Goal: Manage account settings

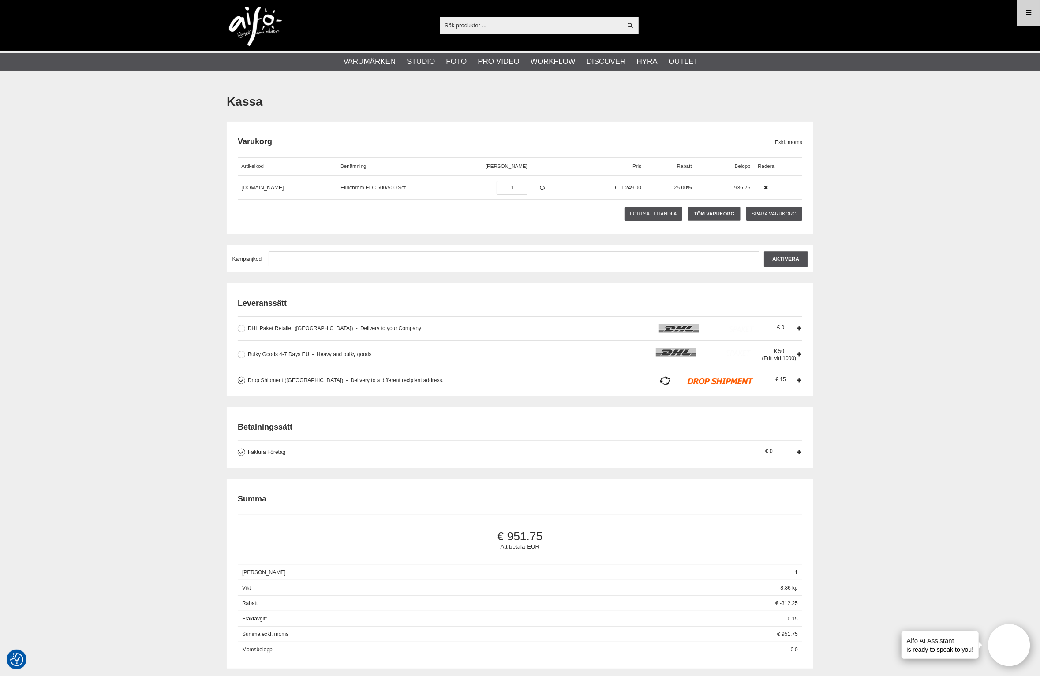
click at [1023, 12] on link "Meny" at bounding box center [1028, 12] width 22 height 21
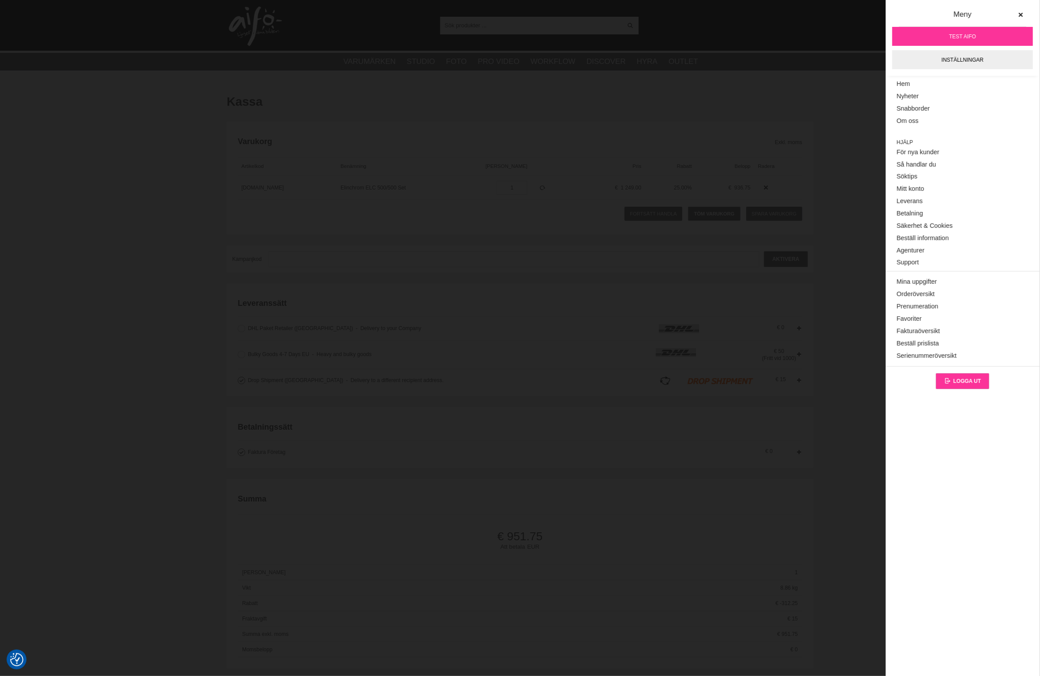
click at [957, 381] on span "Logga ut" at bounding box center [967, 381] width 28 height 6
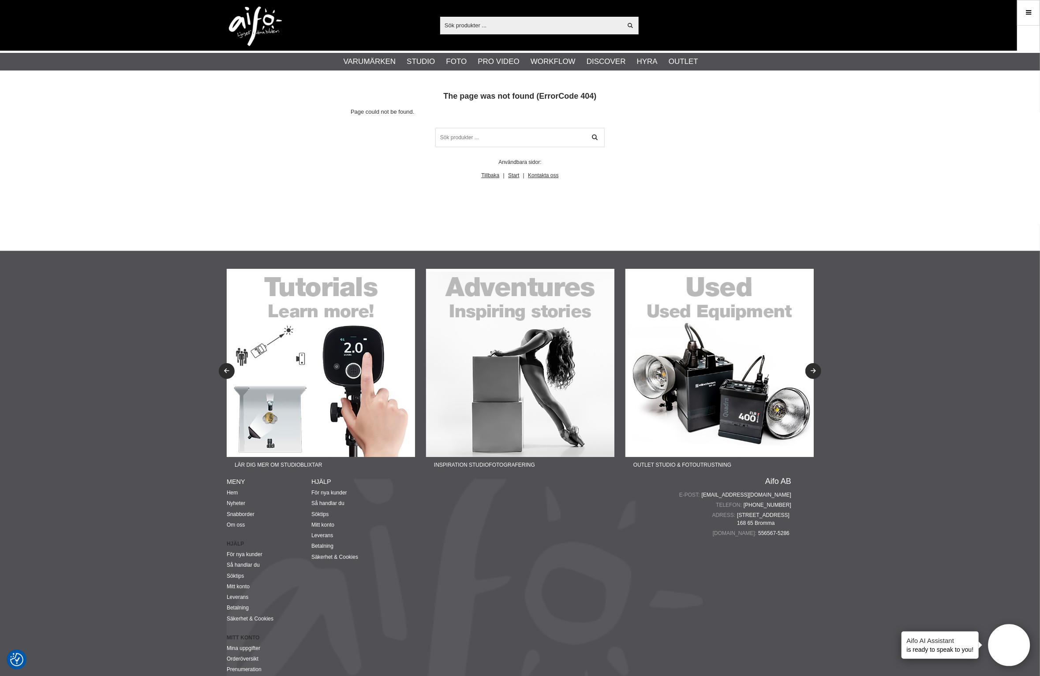
click at [1031, 34] on div at bounding box center [1028, 39] width 23 height 26
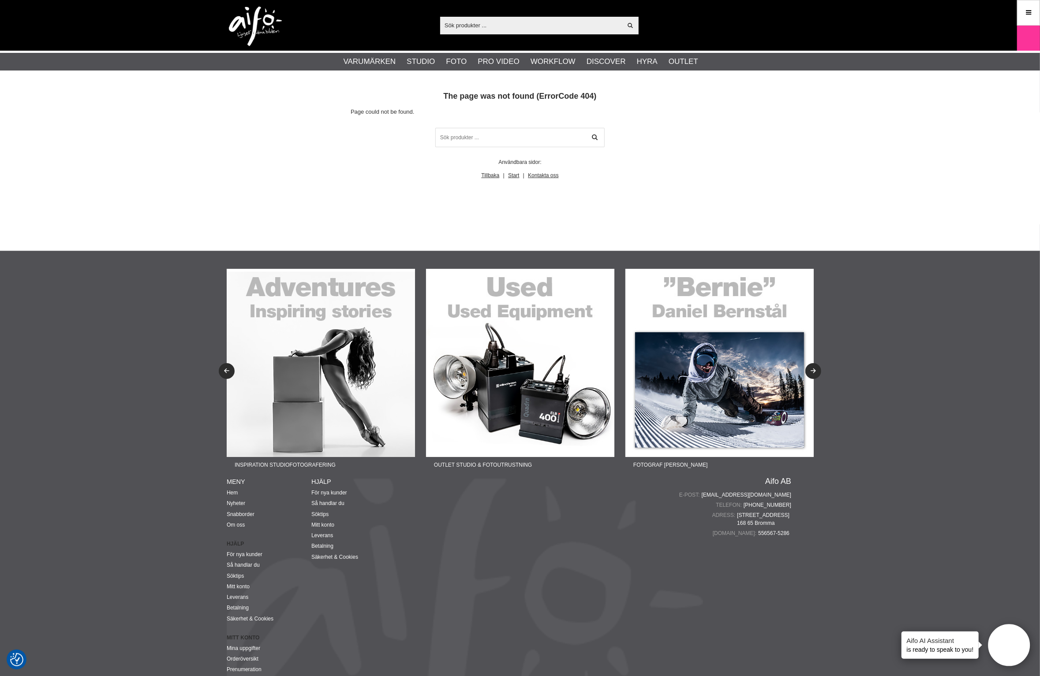
click at [234, 17] on img at bounding box center [255, 27] width 53 height 40
click at [242, 17] on img at bounding box center [255, 27] width 53 height 40
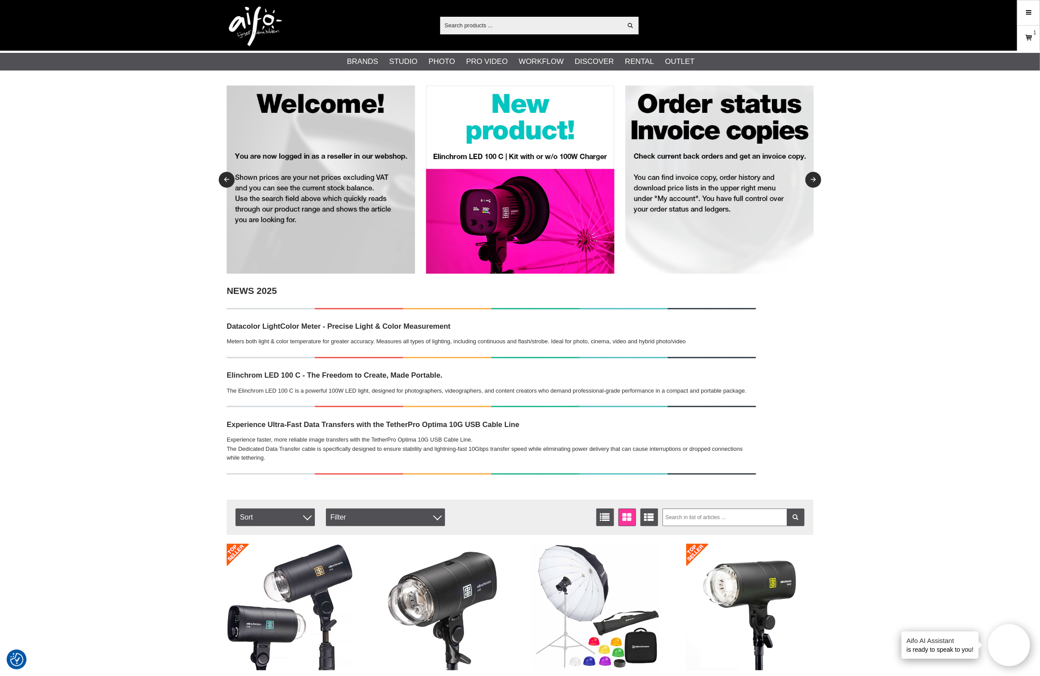
click at [1032, 42] on icon at bounding box center [1028, 38] width 9 height 10
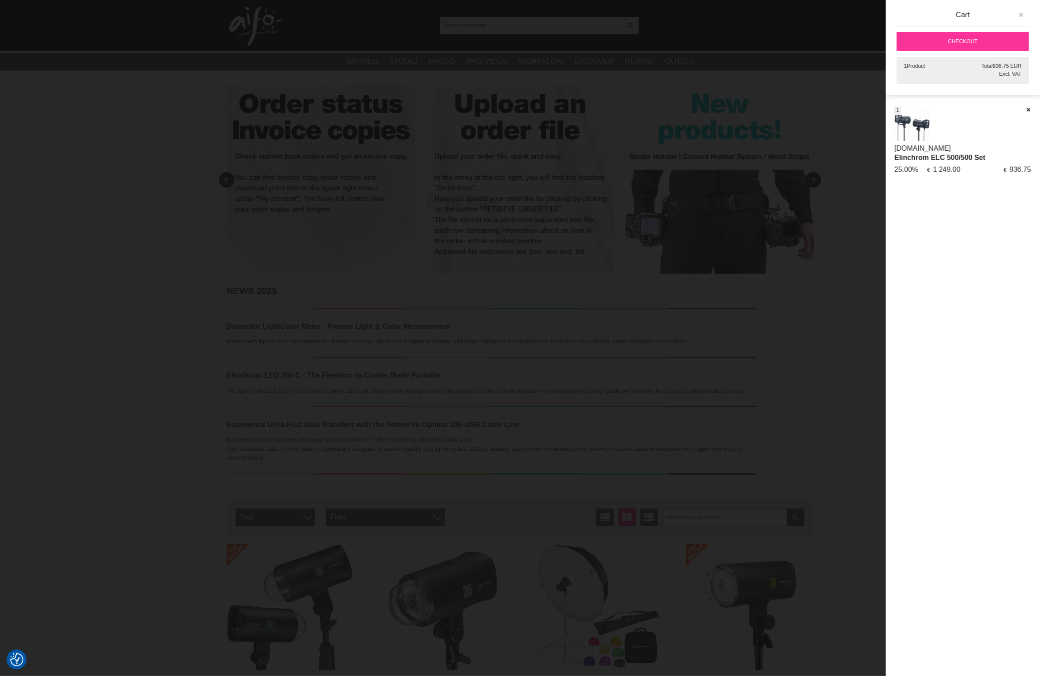
click at [1026, 15] on button "button" at bounding box center [1021, 15] width 16 height 16
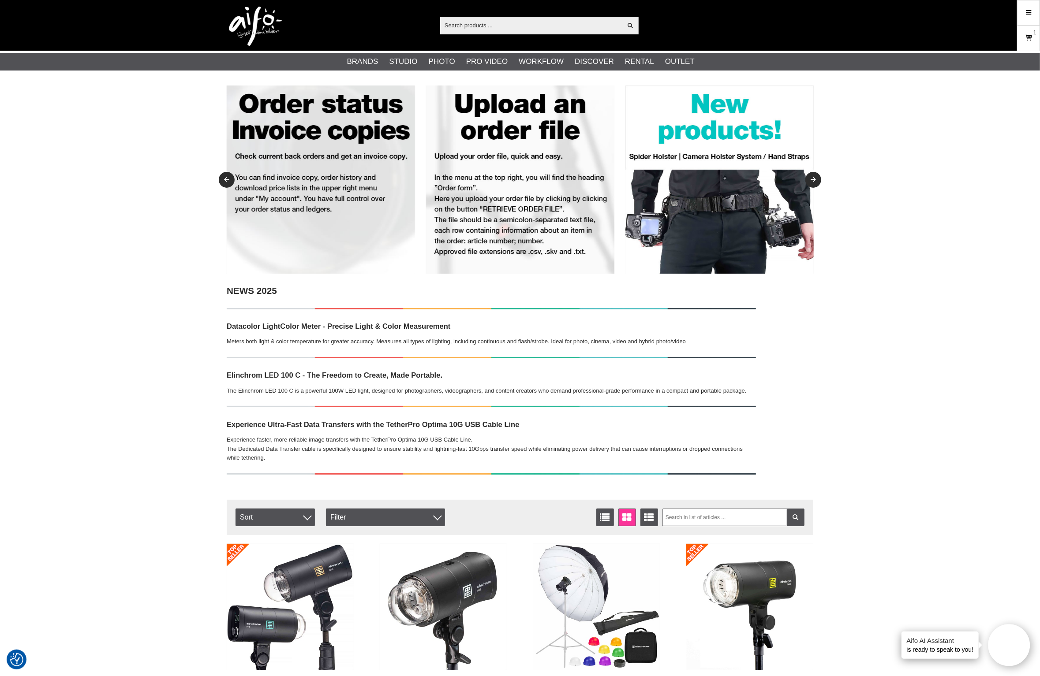
click at [1035, 45] on link "Cart 1" at bounding box center [1028, 38] width 22 height 21
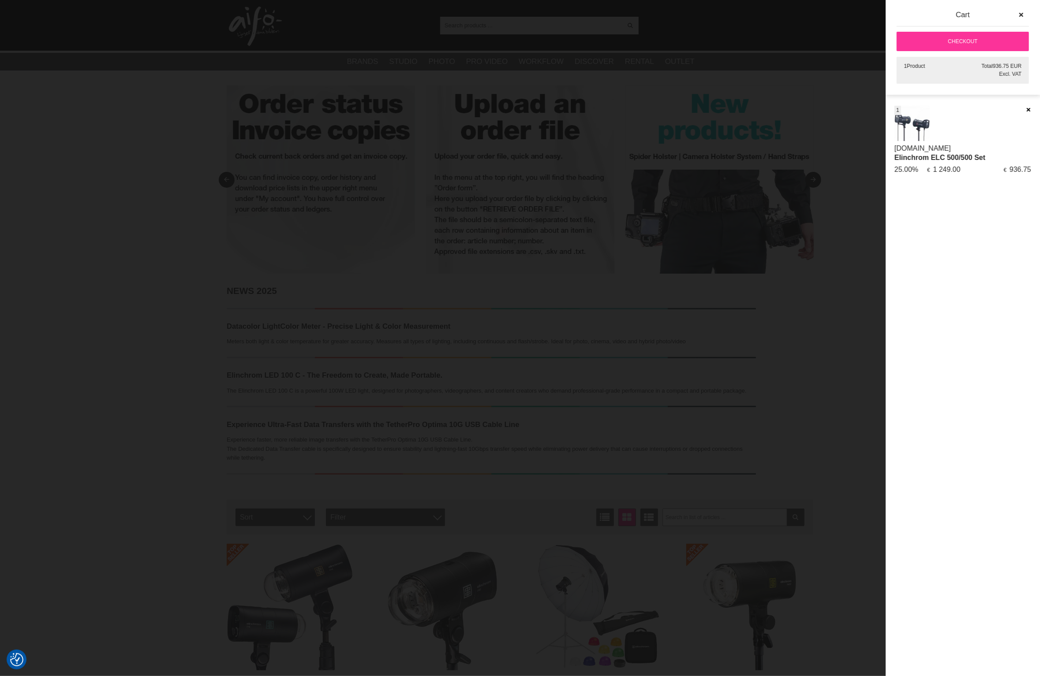
click at [1025, 109] on icon at bounding box center [1028, 110] width 6 height 6
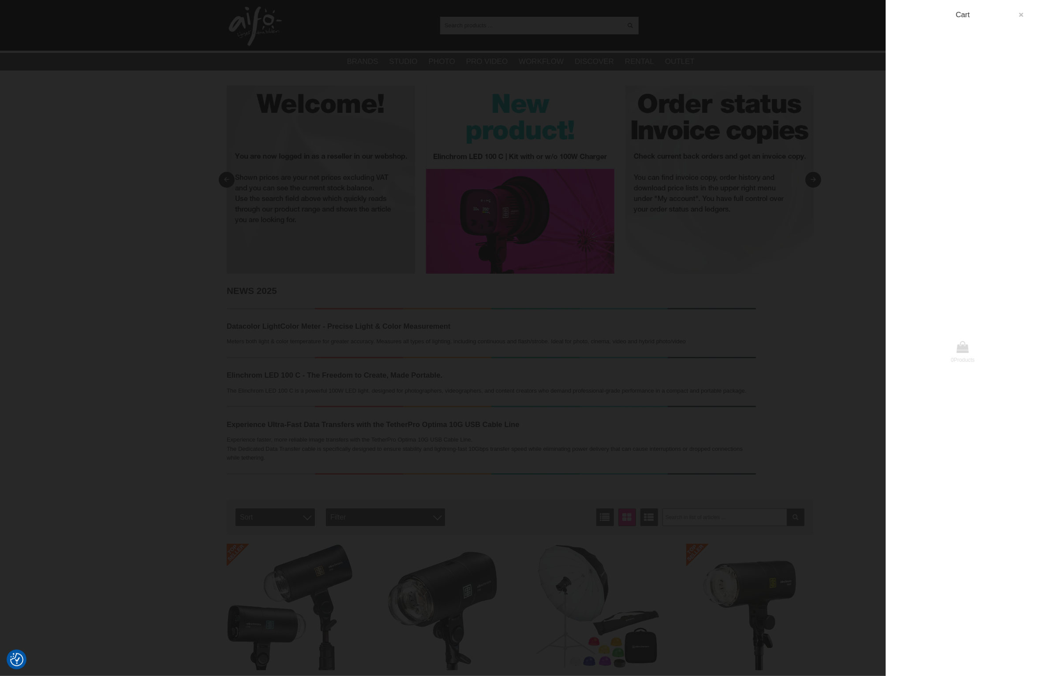
click at [1023, 17] on icon "button" at bounding box center [1021, 15] width 6 height 6
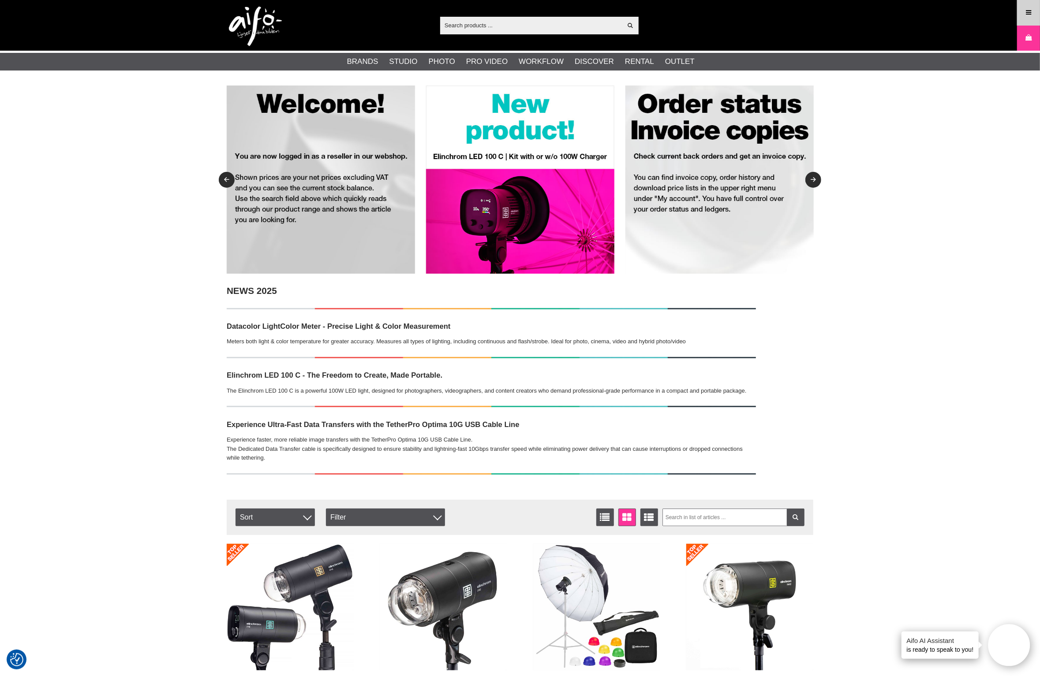
click at [1025, 15] on icon at bounding box center [1028, 13] width 8 height 10
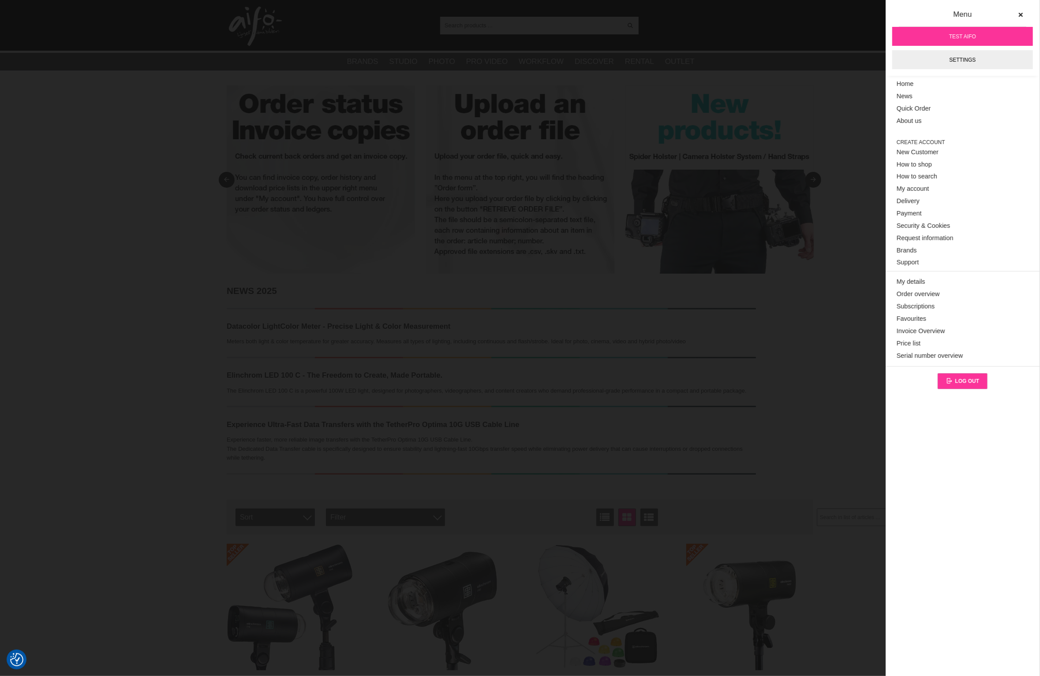
click at [963, 378] on span "Log out" at bounding box center [967, 381] width 24 height 6
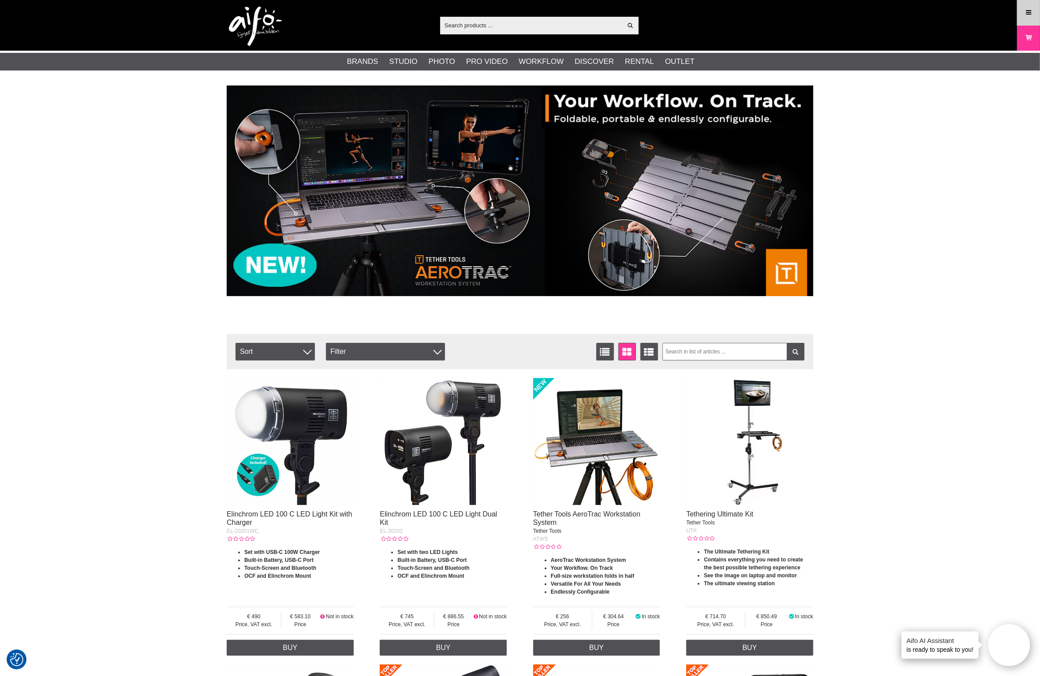
click at [1036, 15] on link "Menu" at bounding box center [1028, 12] width 22 height 21
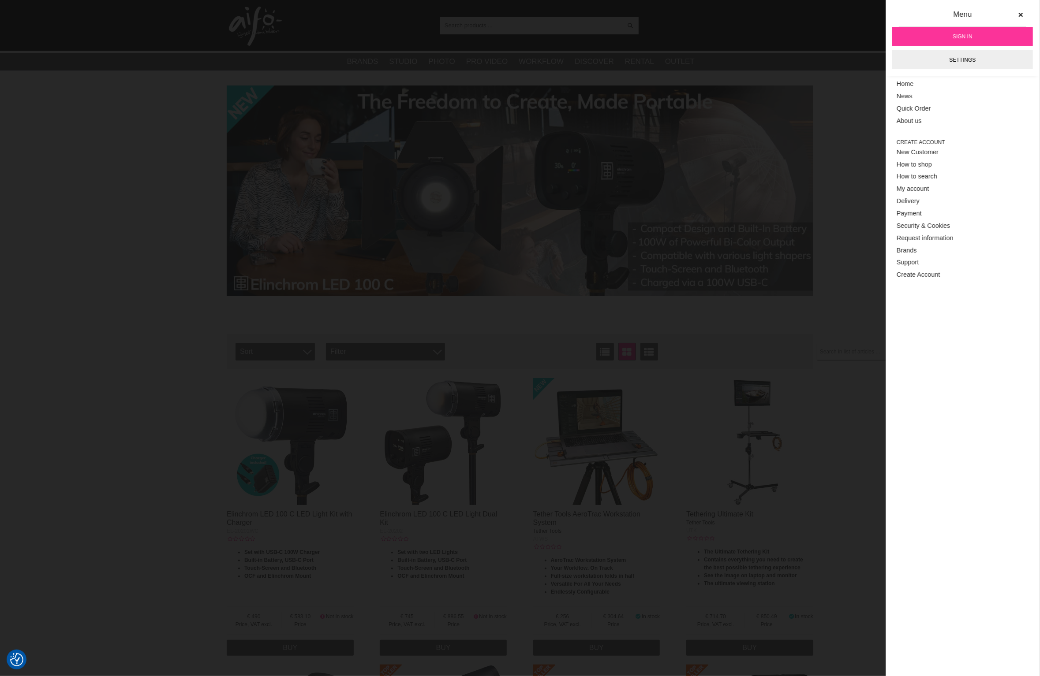
click at [958, 36] on span "Sign in" at bounding box center [962, 37] width 20 height 8
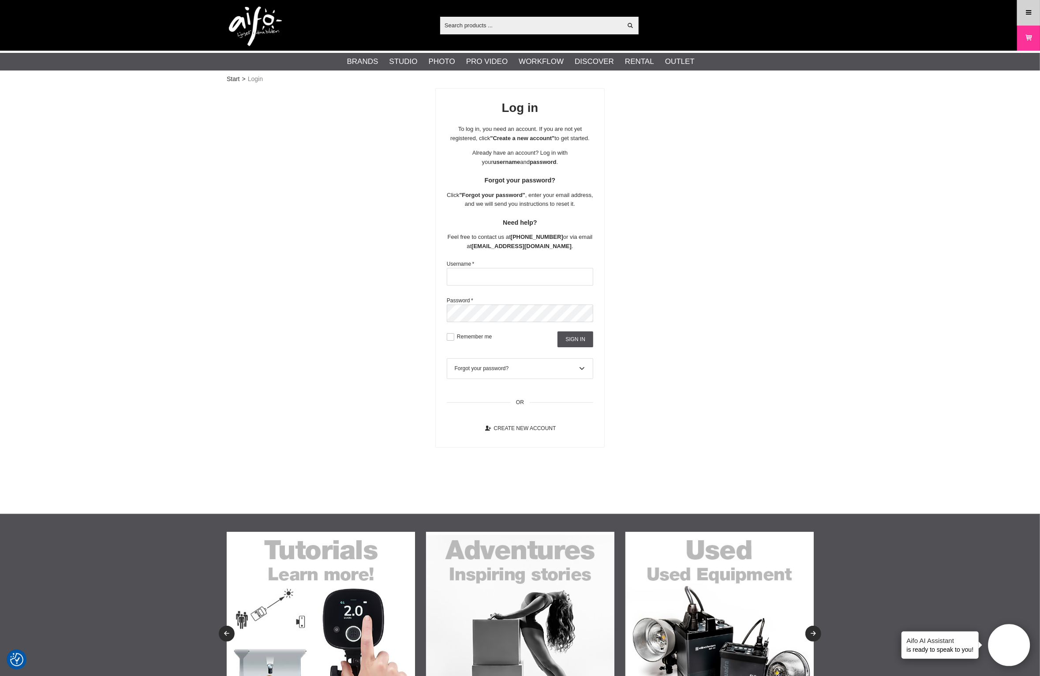
type input "[EMAIL_ADDRESS][DOMAIN_NAME]"
click at [1032, 16] on link "Menu" at bounding box center [1028, 12] width 22 height 21
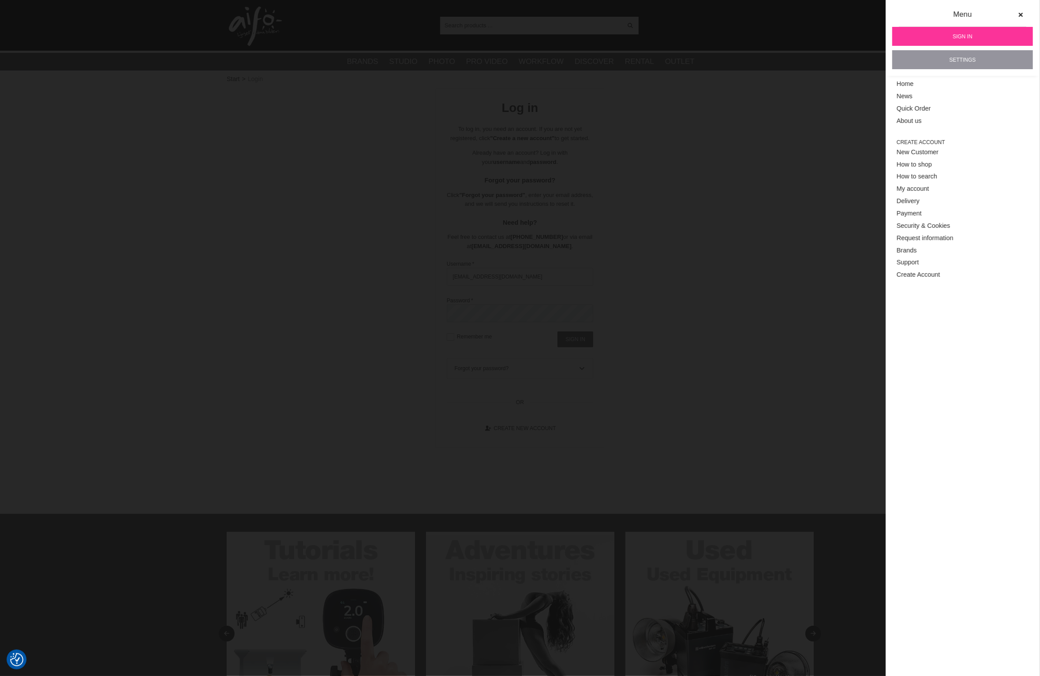
click at [968, 53] on link "Settings" at bounding box center [962, 59] width 141 height 19
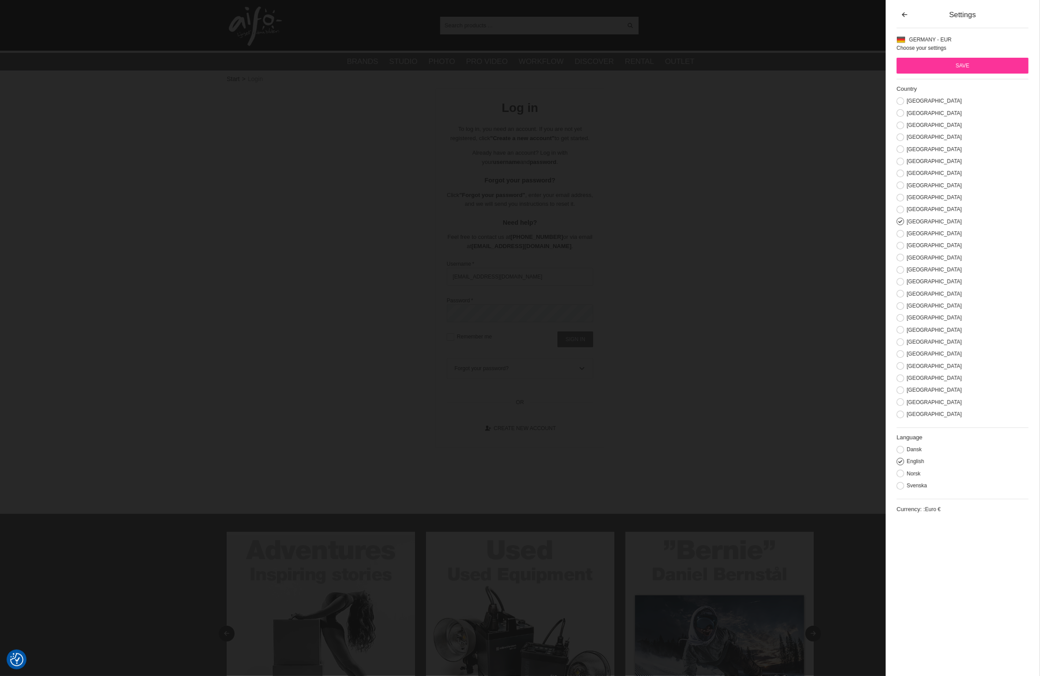
click at [902, 485] on div "Svenska" at bounding box center [962, 485] width 132 height 8
drag, startPoint x: 902, startPoint y: 488, endPoint x: 913, endPoint y: 455, distance: 34.4
click at [902, 488] on button at bounding box center [899, 485] width 7 height 7
click at [902, 393] on button at bounding box center [899, 390] width 7 height 7
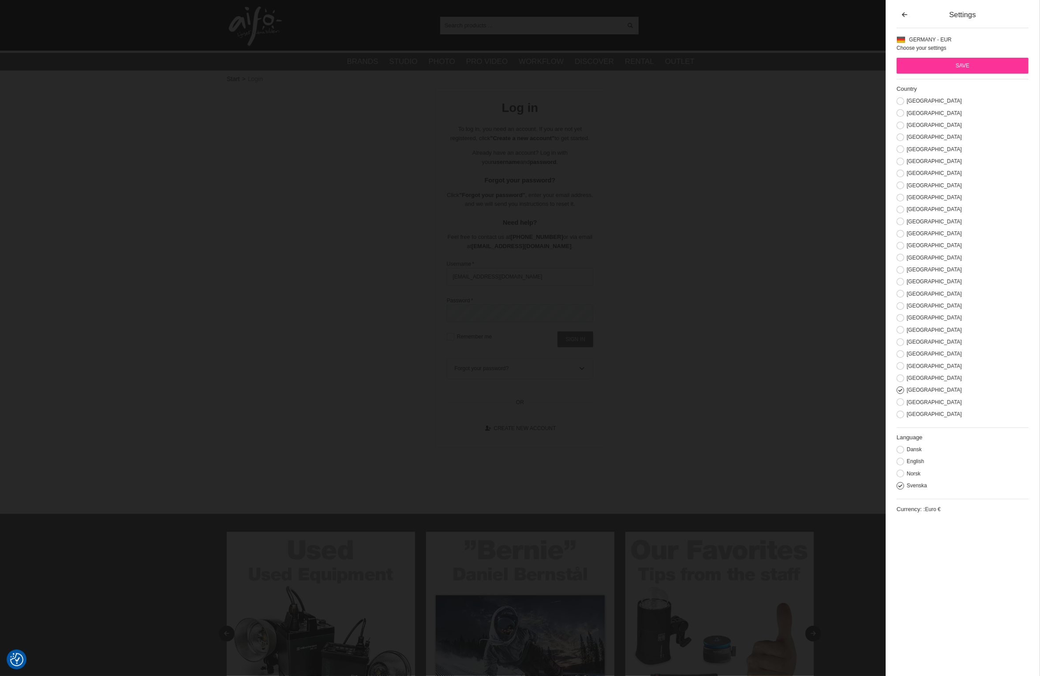
click at [951, 58] on input "Save" at bounding box center [962, 66] width 132 height 16
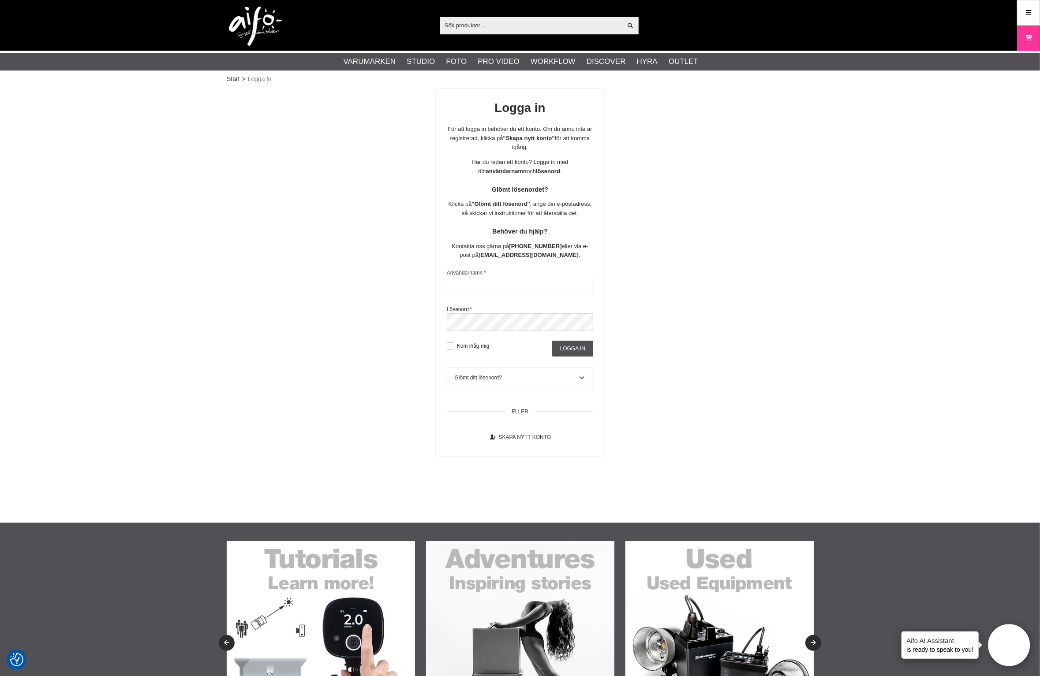
type input "[EMAIL_ADDRESS][DOMAIN_NAME]"
click at [259, 26] on img at bounding box center [255, 27] width 53 height 40
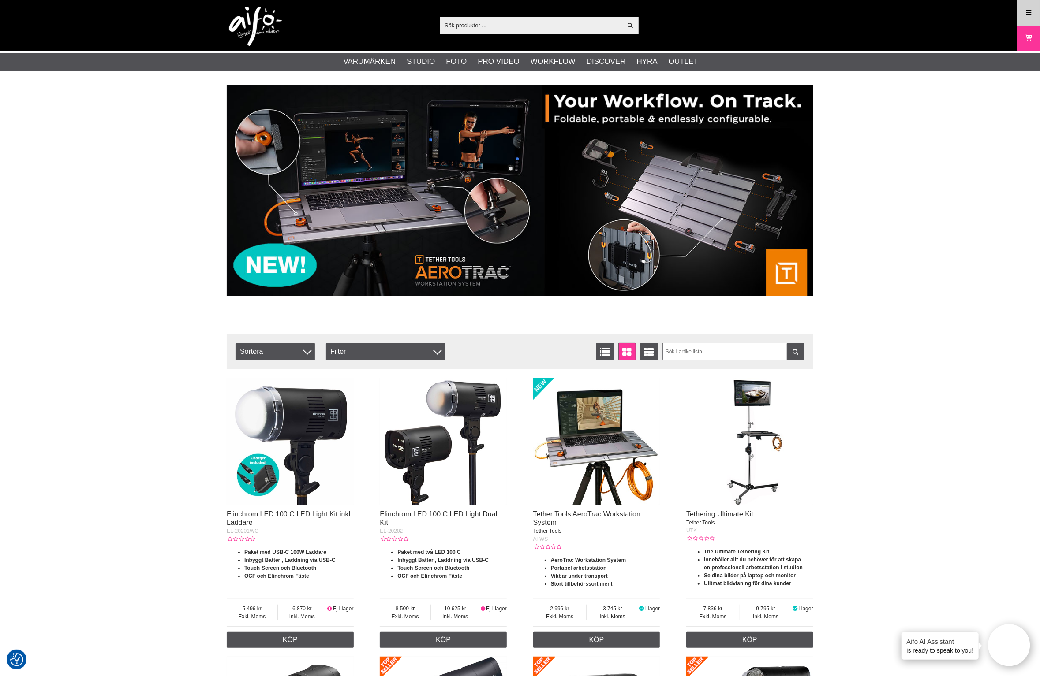
click at [1028, 12] on icon at bounding box center [1028, 13] width 8 height 10
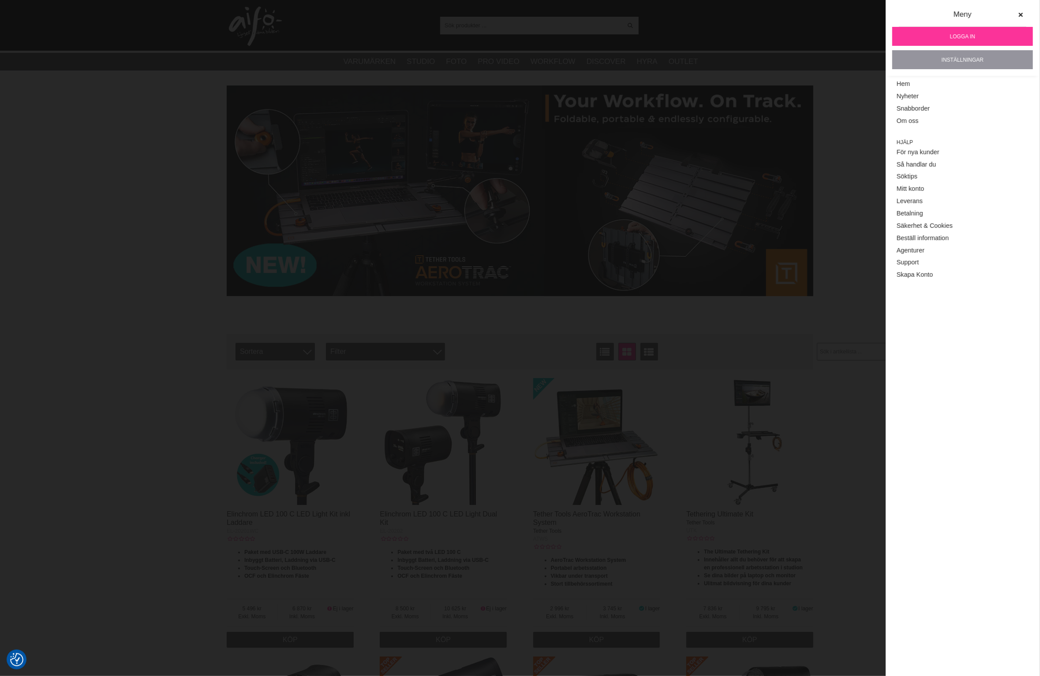
click at [948, 60] on link "Inställningar" at bounding box center [962, 59] width 141 height 19
